Goal: Task Accomplishment & Management: Use online tool/utility

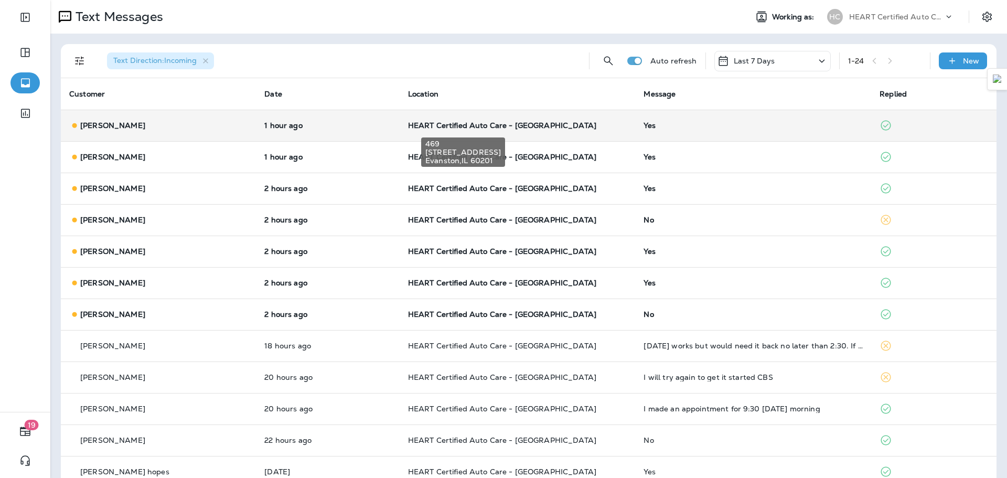
click at [444, 123] on span "HEART Certified Auto Care - [GEOGRAPHIC_DATA]" at bounding box center [502, 125] width 188 height 9
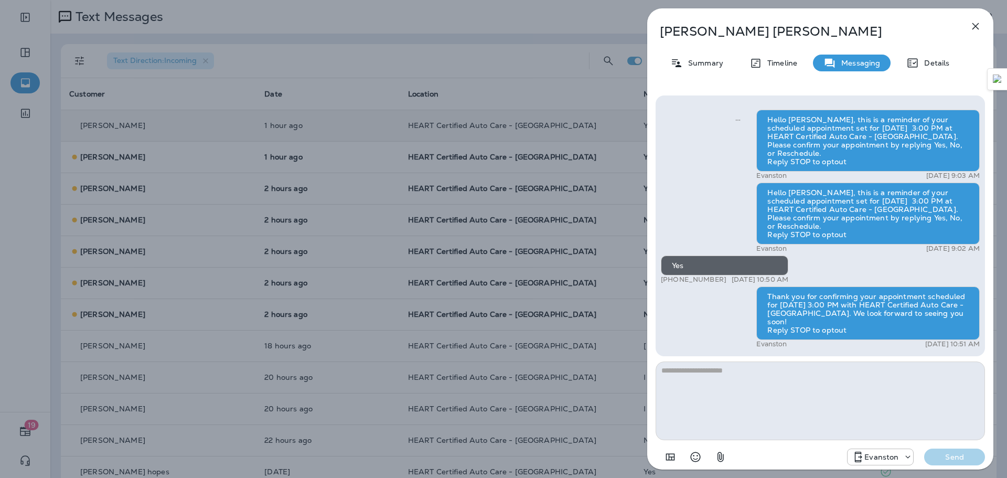
click at [263, 169] on div "[PERSON_NAME] Summary Timeline Messaging Details Hello [PERSON_NAME], this is a…" at bounding box center [503, 239] width 1007 height 478
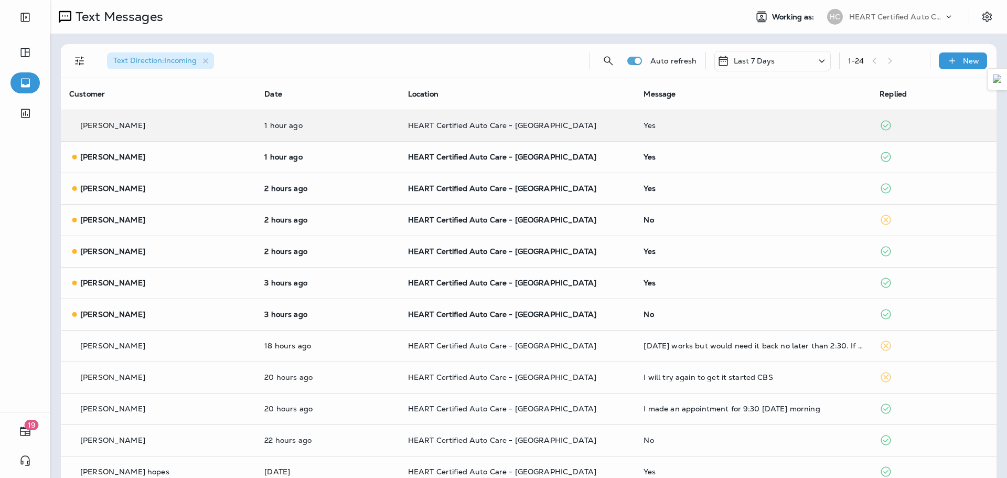
click at [138, 161] on div at bounding box center [503, 239] width 1007 height 478
click at [187, 223] on div "[PERSON_NAME]" at bounding box center [158, 219] width 178 height 11
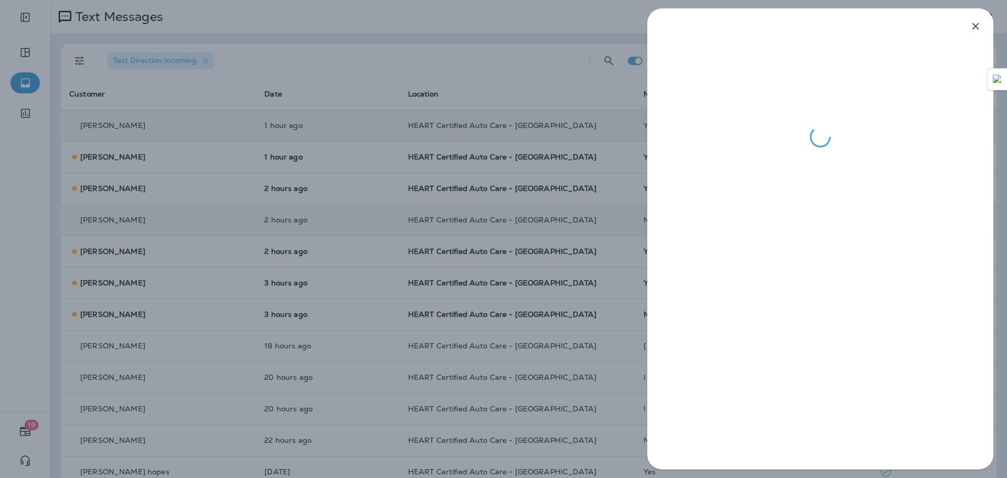
click at [162, 187] on div at bounding box center [503, 239] width 1007 height 478
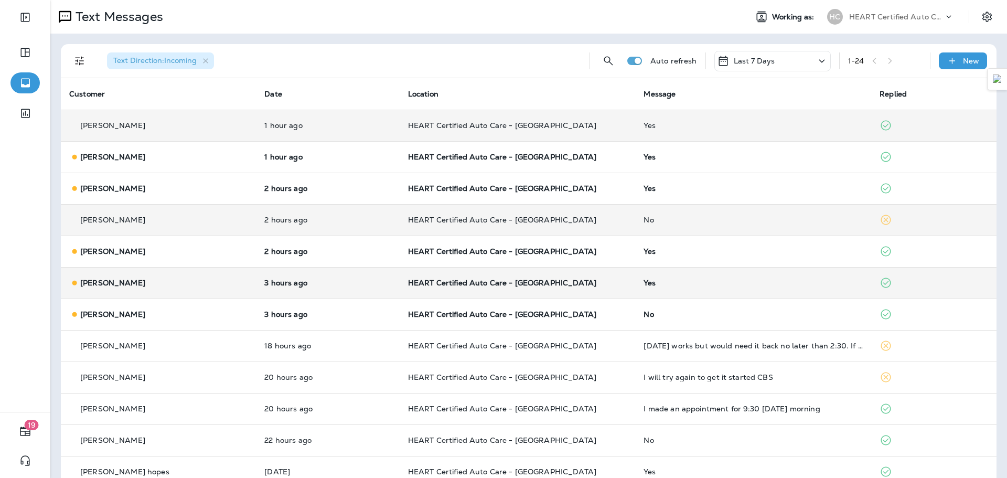
click at [150, 295] on td "[PERSON_NAME]" at bounding box center [158, 282] width 195 height 31
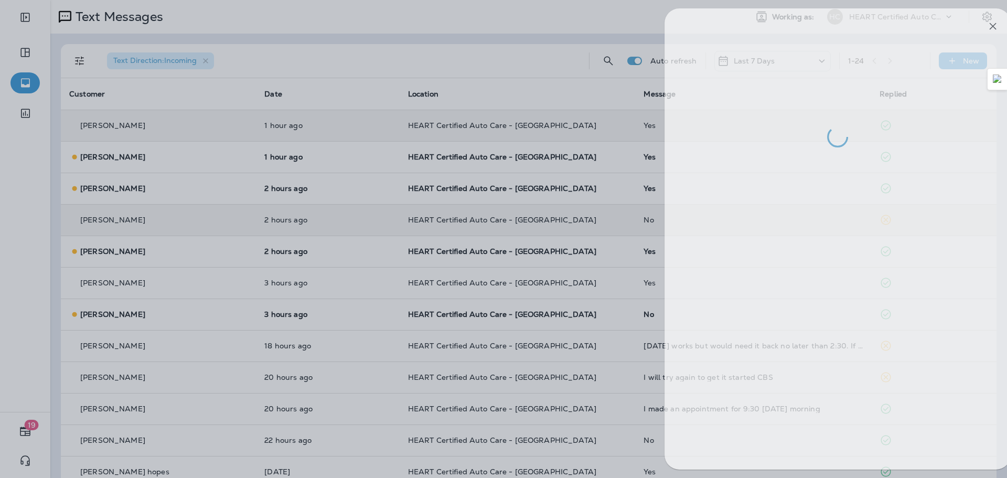
click at [136, 322] on div at bounding box center [520, 239] width 1007 height 478
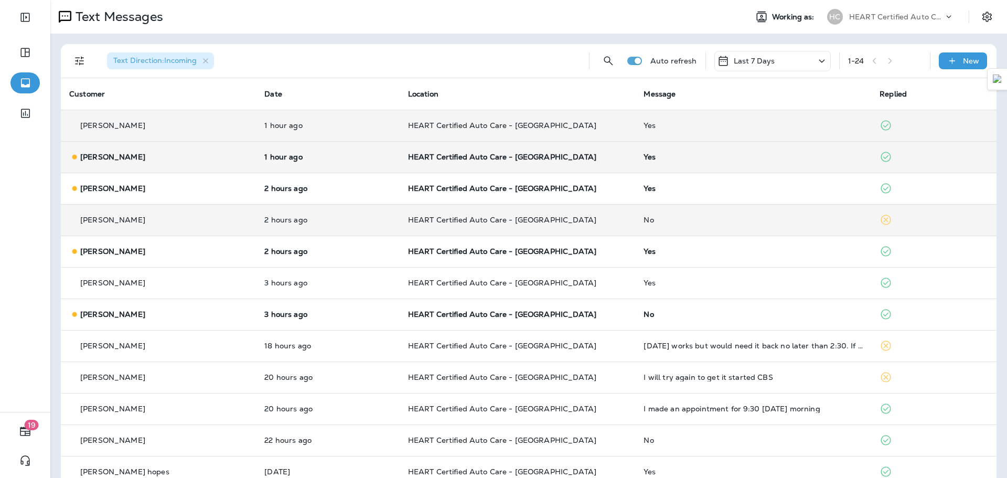
click at [138, 171] on td "[PERSON_NAME]" at bounding box center [158, 156] width 195 height 31
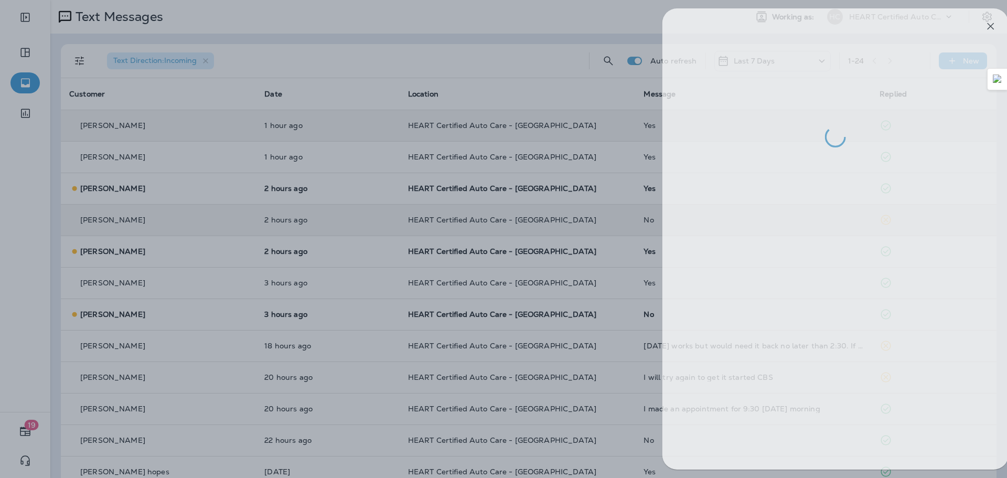
click at [143, 195] on div at bounding box center [518, 239] width 1007 height 478
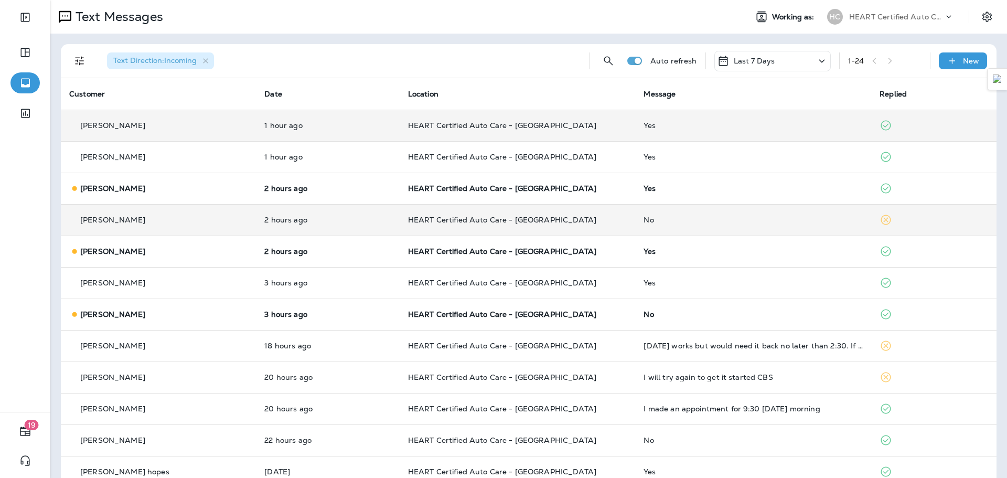
click at [183, 112] on td "[PERSON_NAME]" at bounding box center [158, 125] width 195 height 31
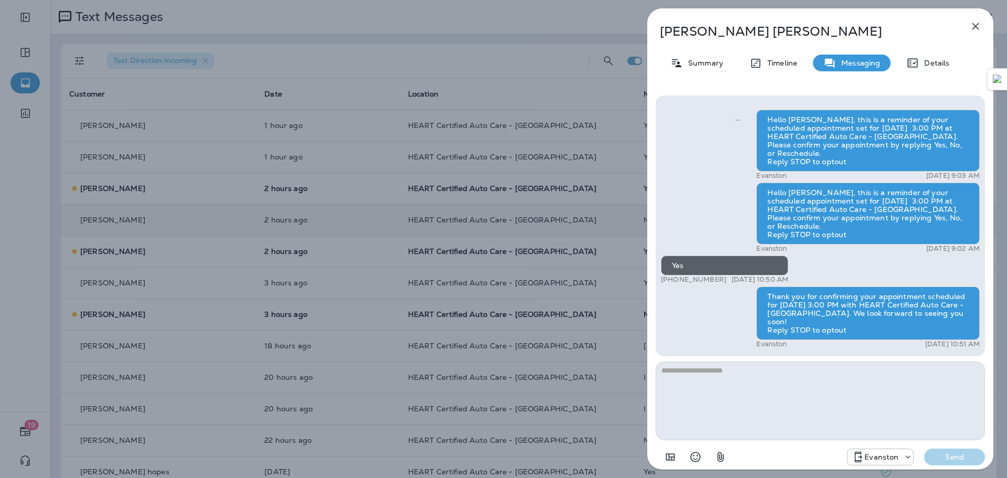
click at [982, 23] on button "button" at bounding box center [975, 26] width 21 height 21
